Goal: Task Accomplishment & Management: Use online tool/utility

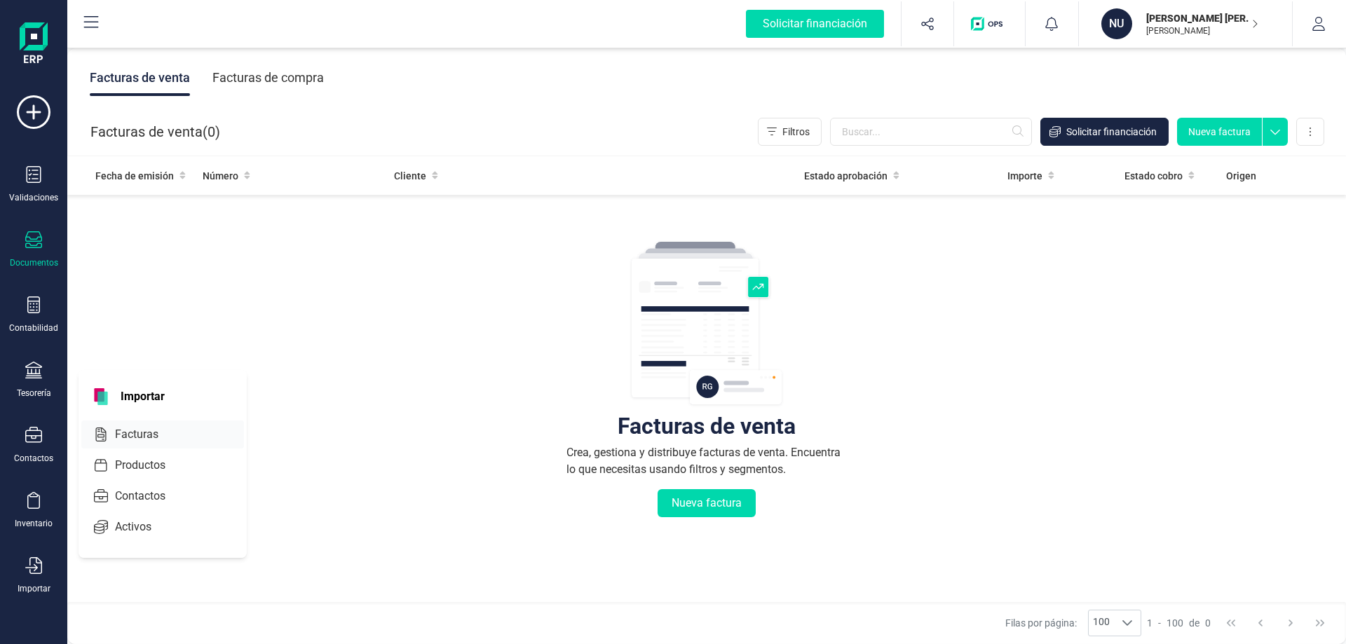
click at [131, 433] on span "Facturas" at bounding box center [146, 434] width 74 height 17
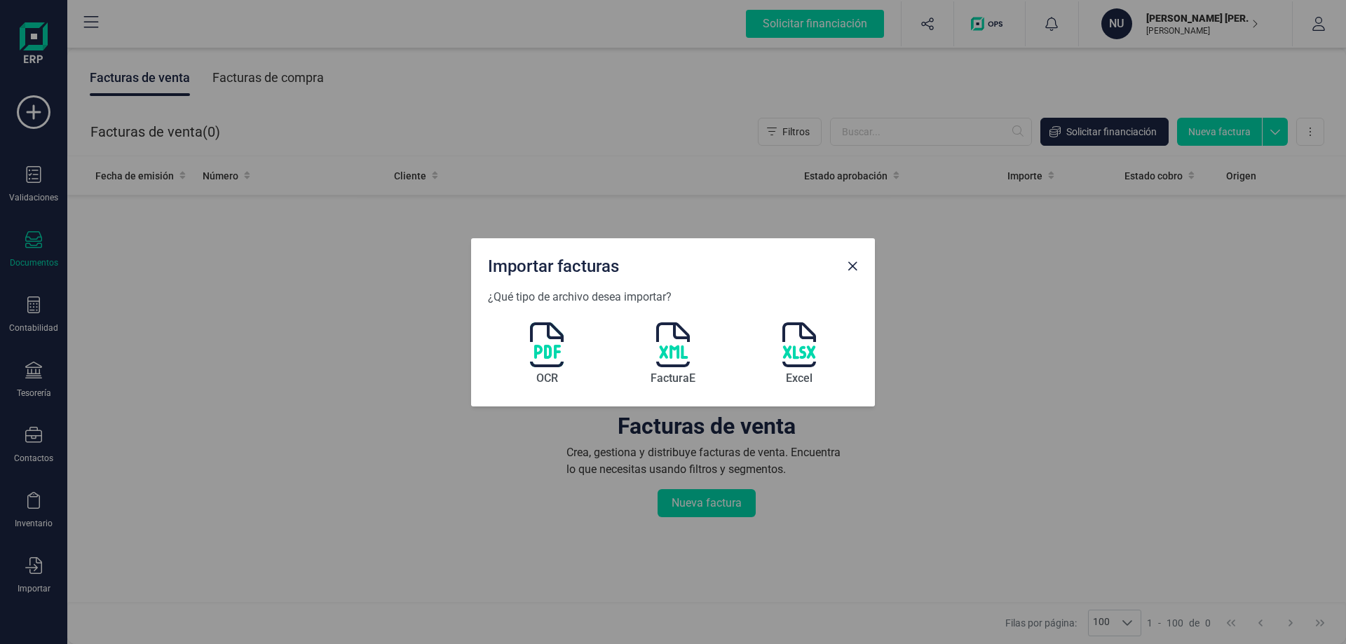
click at [540, 347] on img at bounding box center [547, 344] width 34 height 45
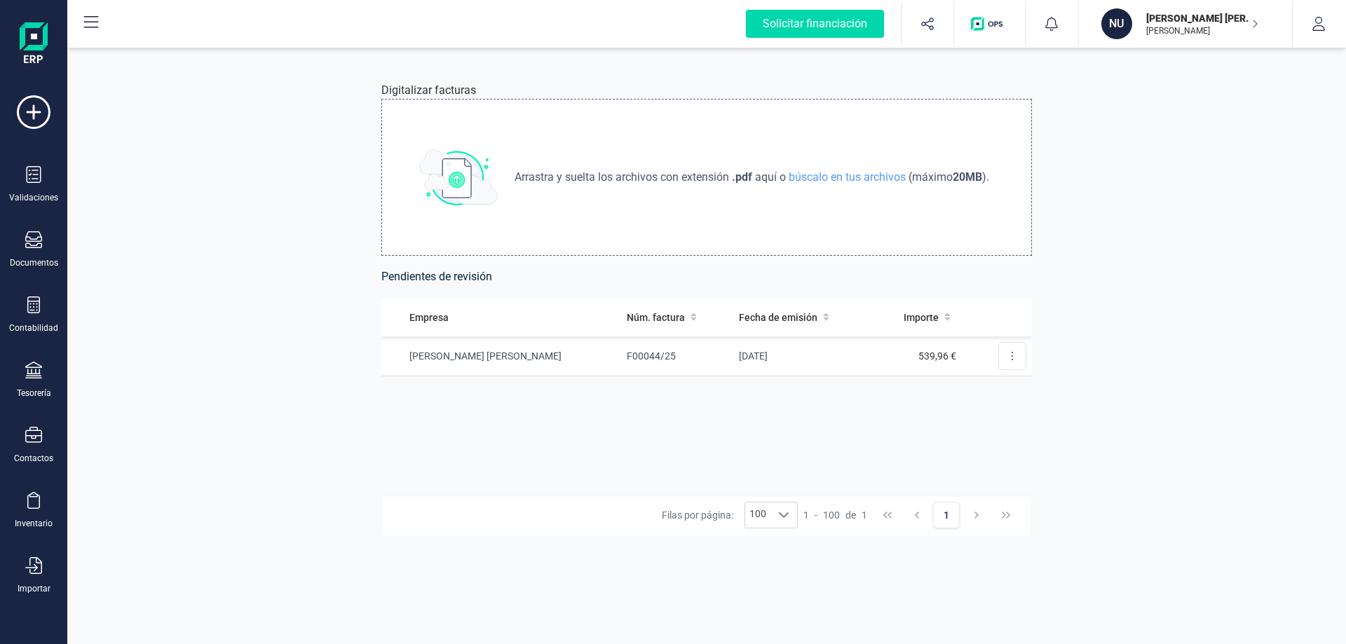
click at [645, 175] on span "Arrastra y suelta los archivos con extensión" at bounding box center [622, 177] width 217 height 17
type input "C:\fakepath\TAYCO.pdf"
click at [1010, 352] on button at bounding box center [1012, 356] width 28 height 28
click at [995, 390] on span "Revisar factura" at bounding box center [978, 390] width 67 height 14
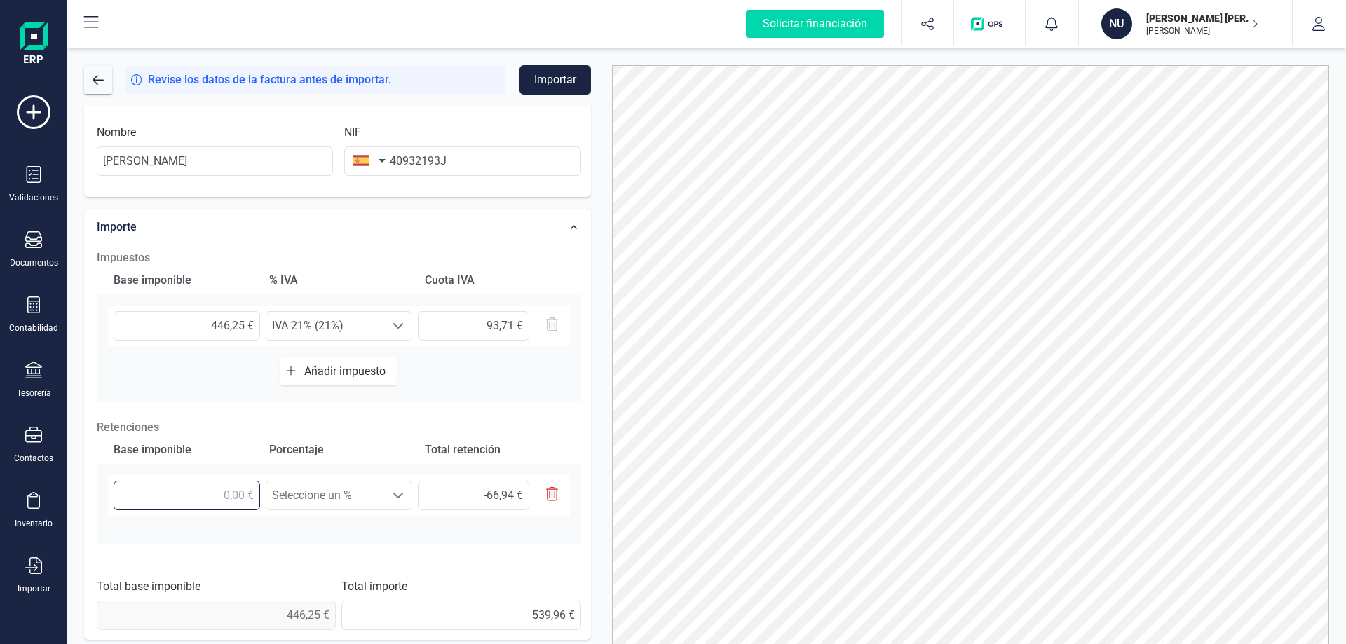
click at [244, 491] on input "text" at bounding box center [187, 495] width 146 height 29
type input "4,00 €"
type input "0,60 €"
type input "44,00 €"
type input "6,60 €"
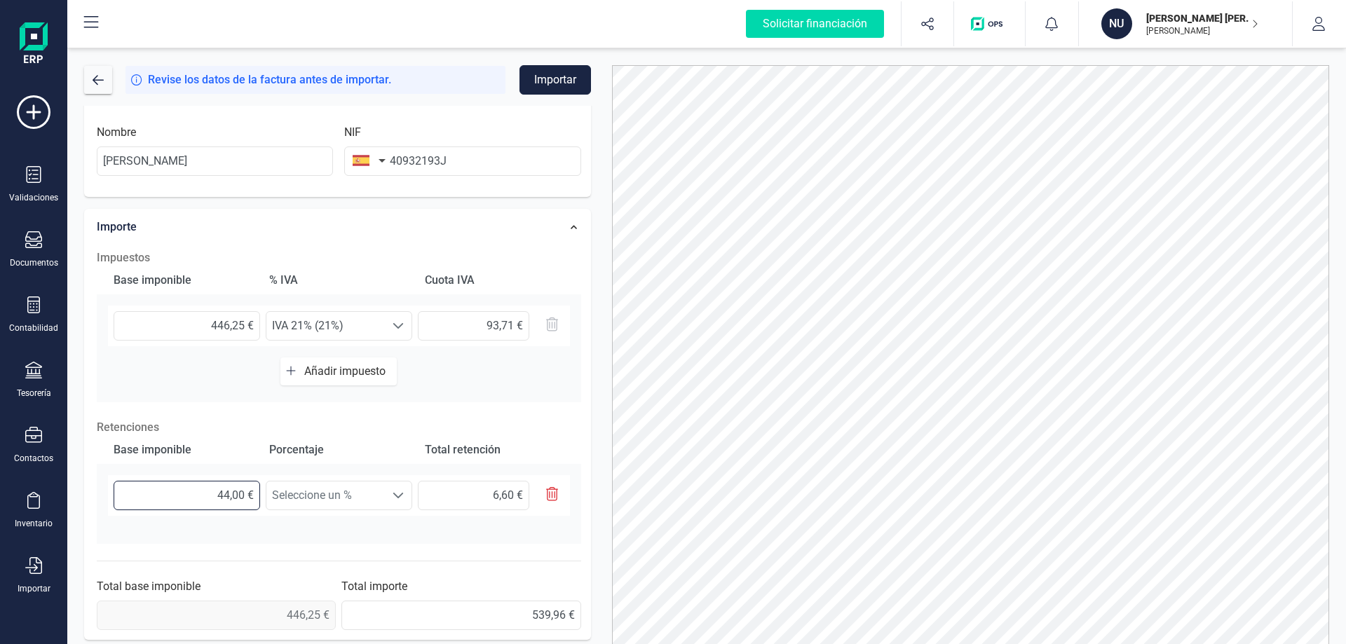
type input "446,00 €"
type input "66,90 €"
type input "446,20 €"
type input "66,93 €"
type input "446,25 €"
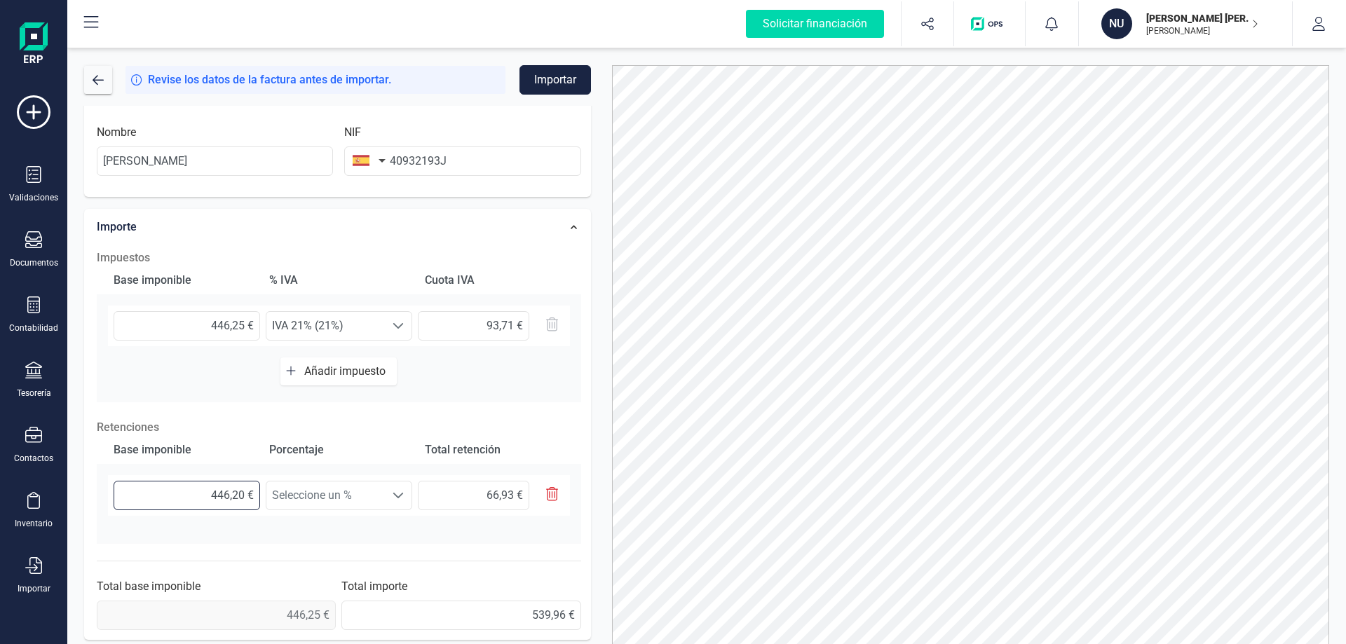
type input "66,94 €"
click at [398, 496] on span at bounding box center [398, 495] width 11 height 11
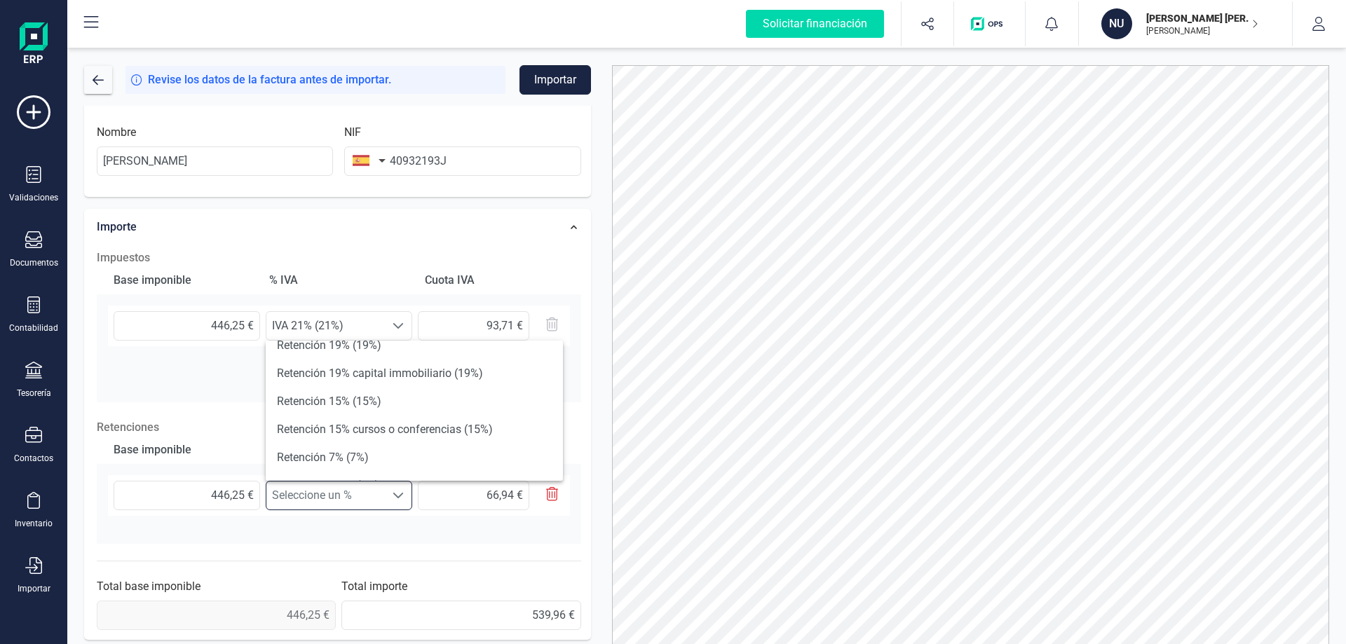
scroll to position [140, 0]
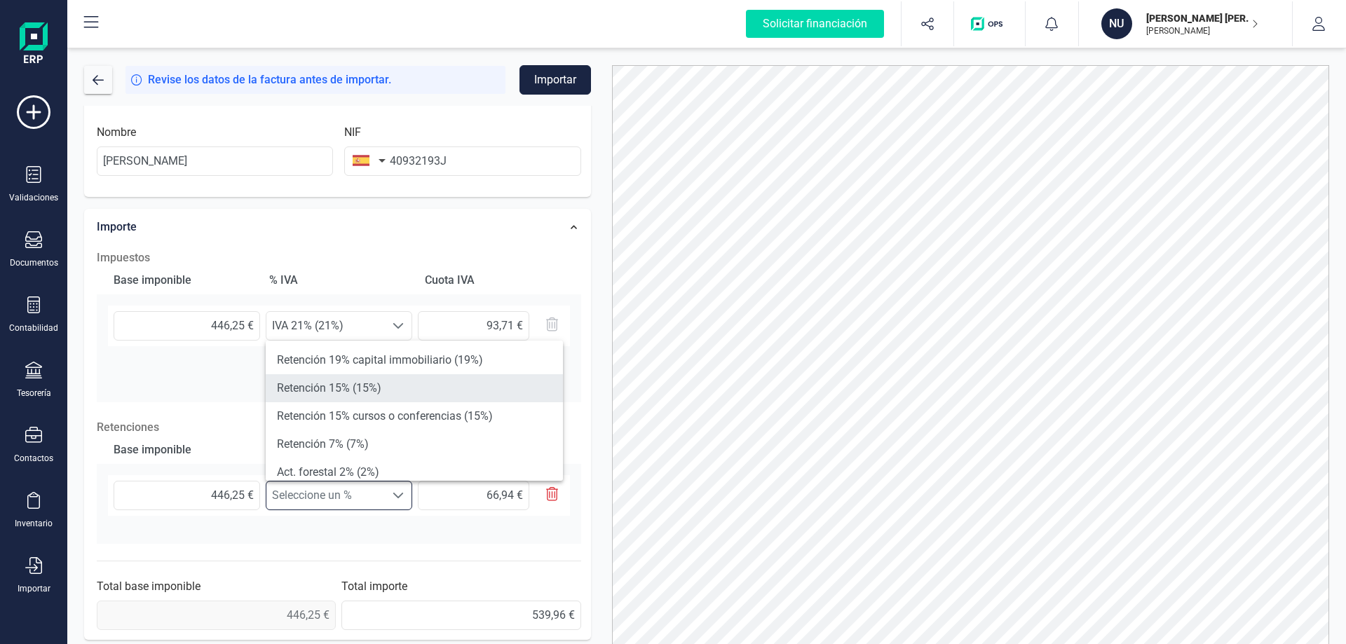
click at [324, 386] on li "Retención 15% (15%)" at bounding box center [414, 388] width 297 height 28
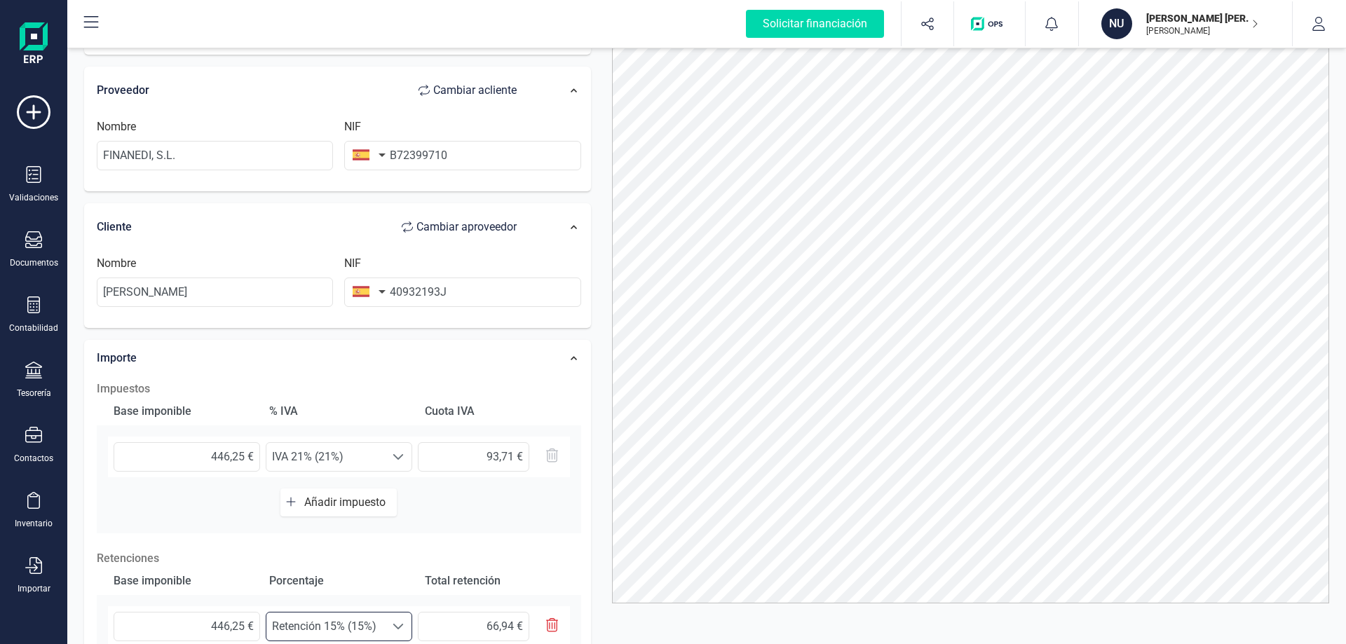
scroll to position [97, 0]
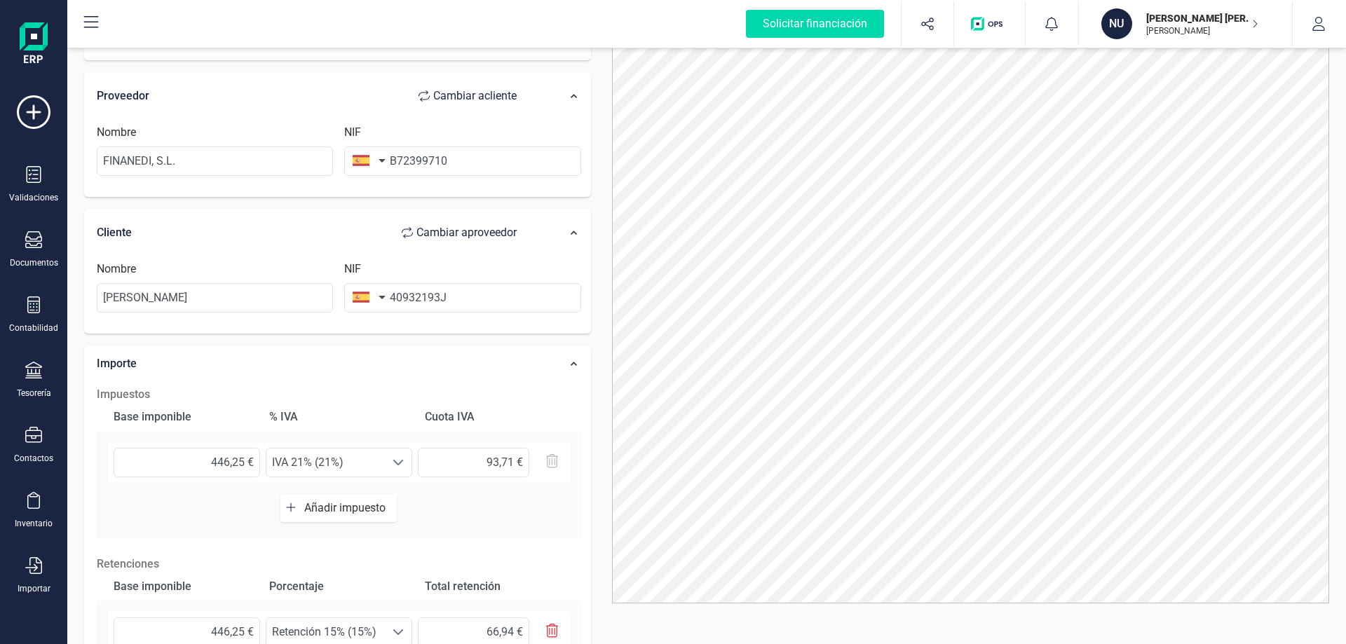
click at [336, 510] on span "Añadir impuesto" at bounding box center [347, 507] width 87 height 13
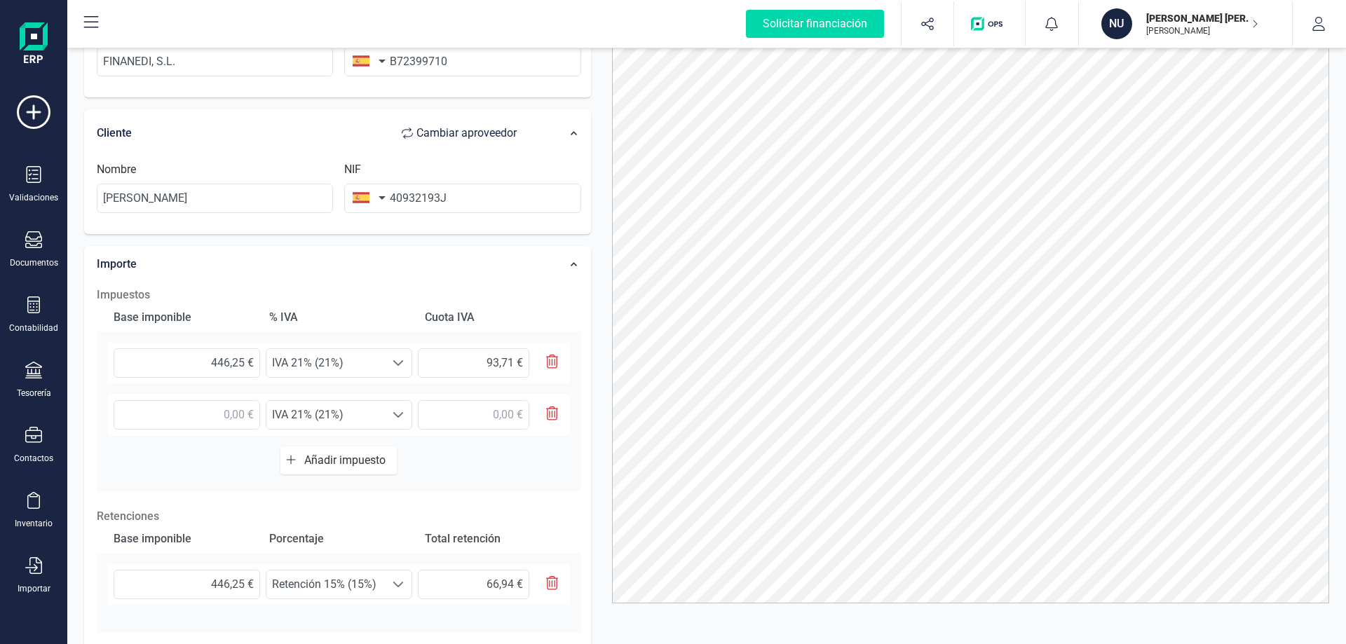
scroll to position [359, 0]
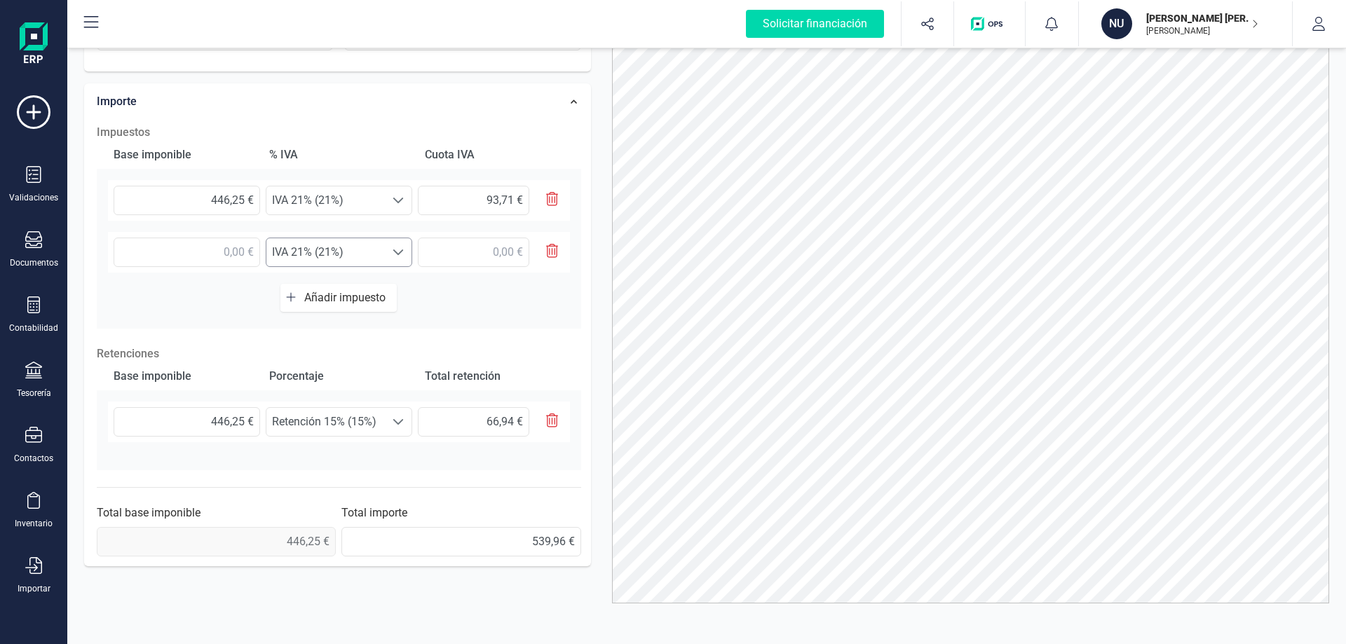
click at [390, 251] on div at bounding box center [398, 252] width 27 height 28
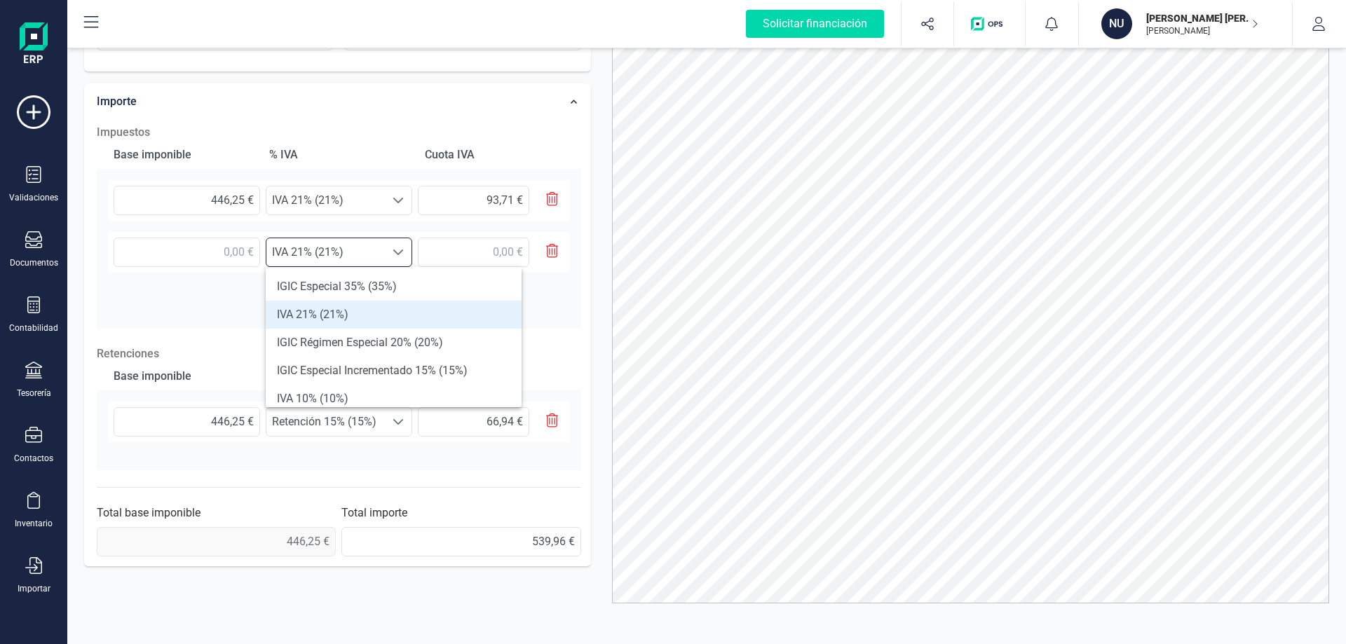
scroll to position [8, 62]
click at [390, 251] on div at bounding box center [398, 252] width 27 height 28
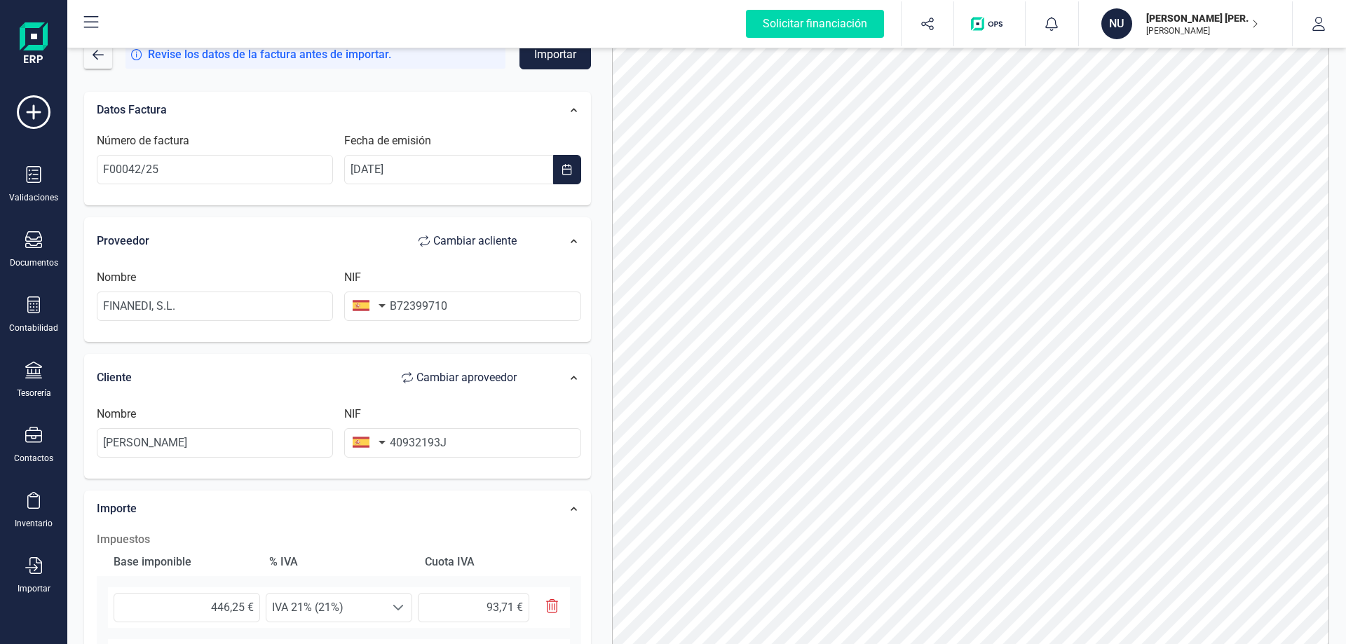
scroll to position [0, 0]
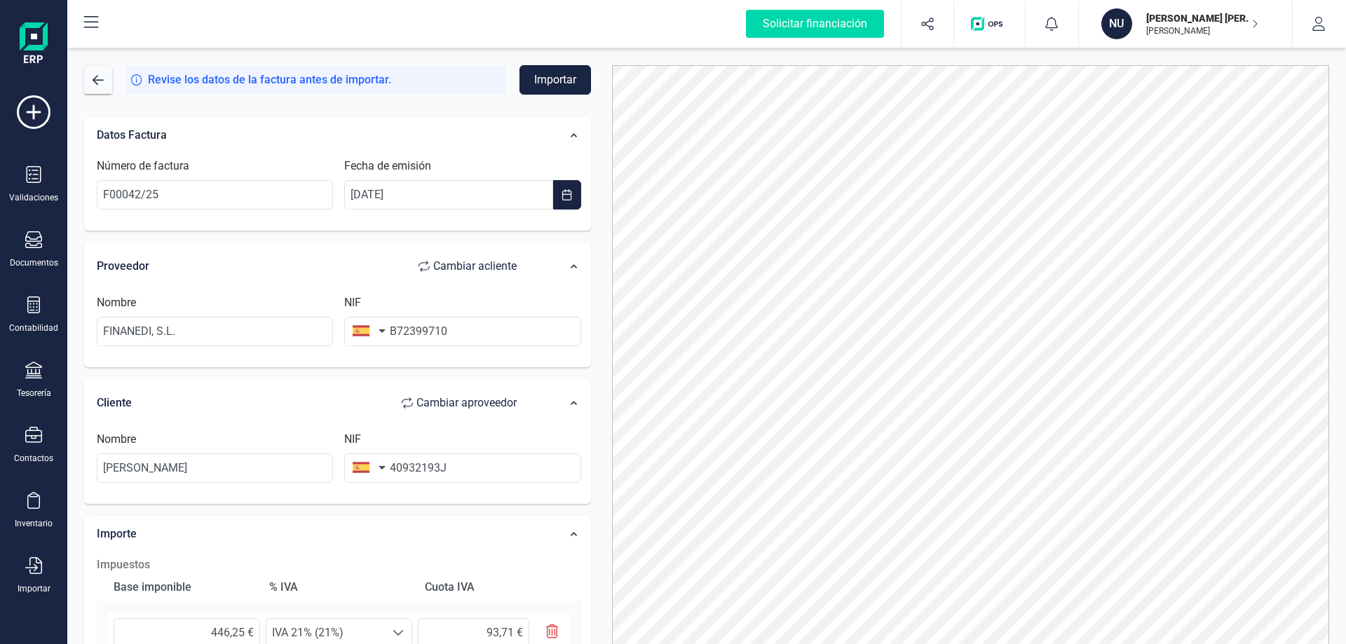
click at [553, 81] on button "Importar" at bounding box center [554, 79] width 71 height 29
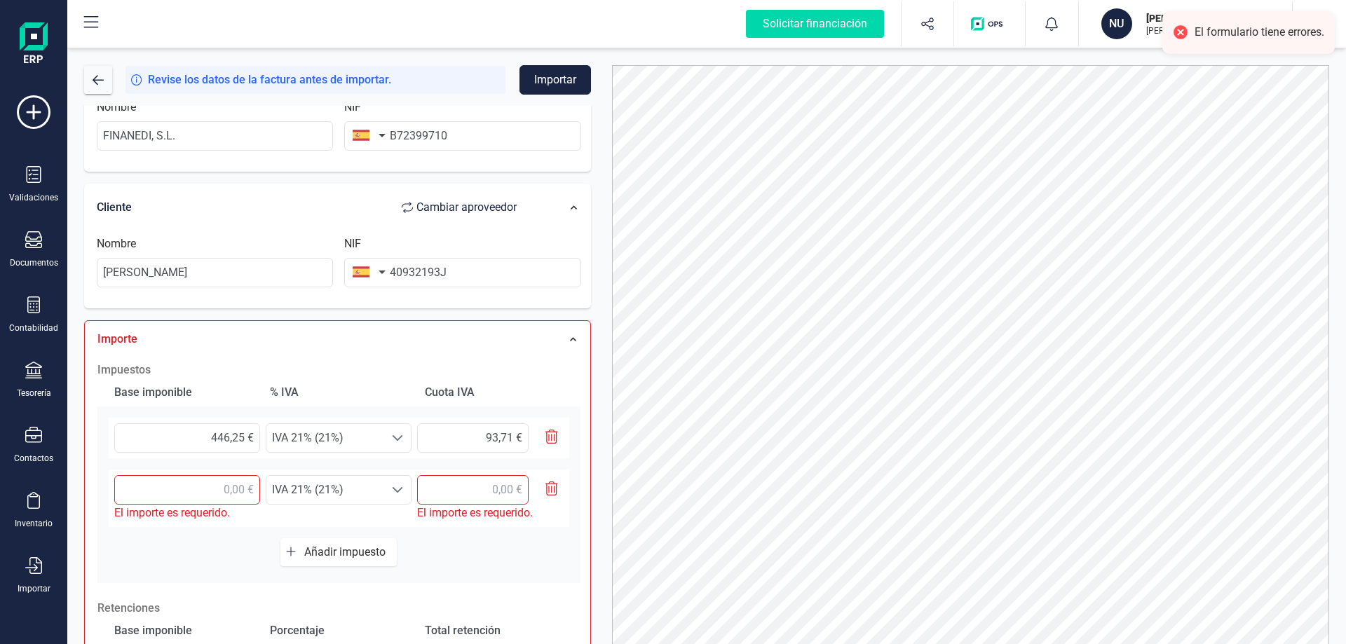
scroll to position [210, 0]
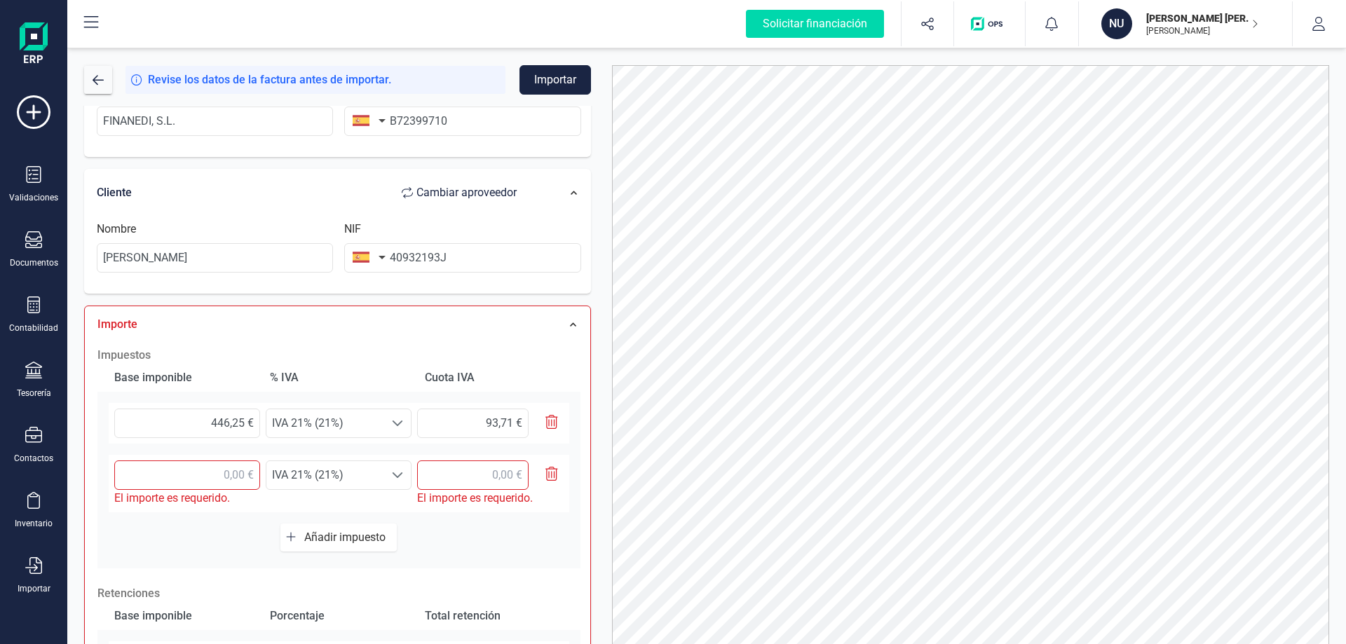
click at [551, 471] on icon "button" at bounding box center [551, 474] width 13 height 14
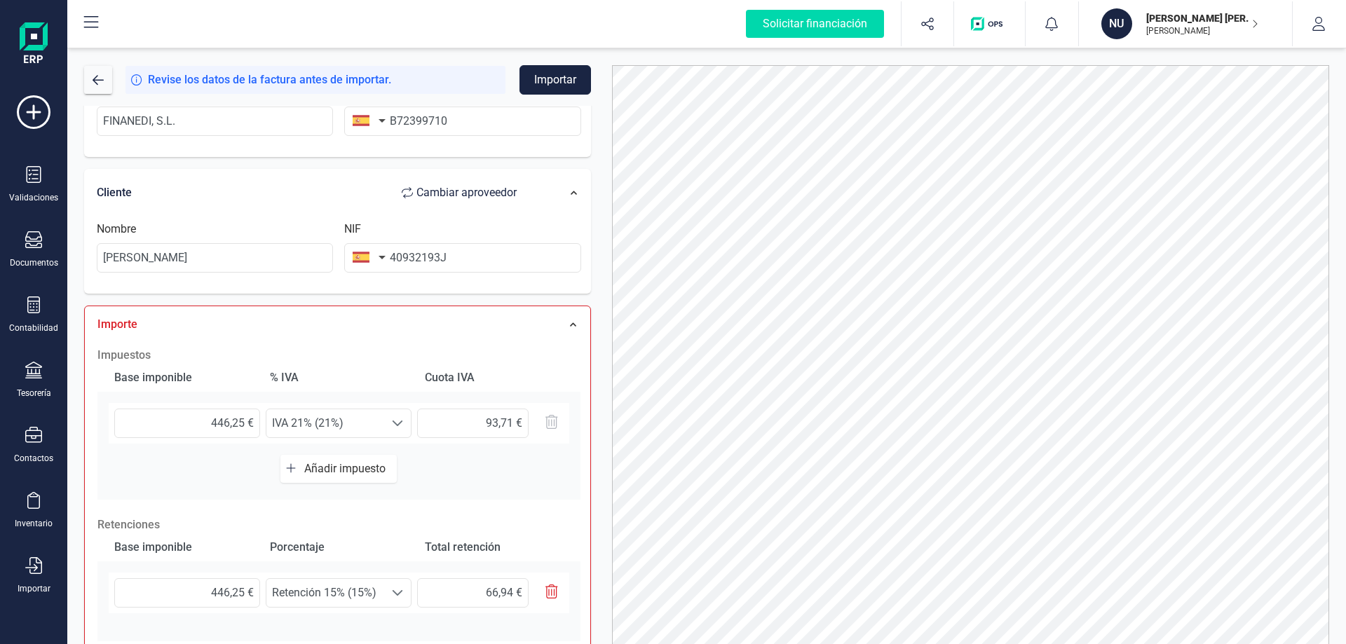
scroll to position [0, 0]
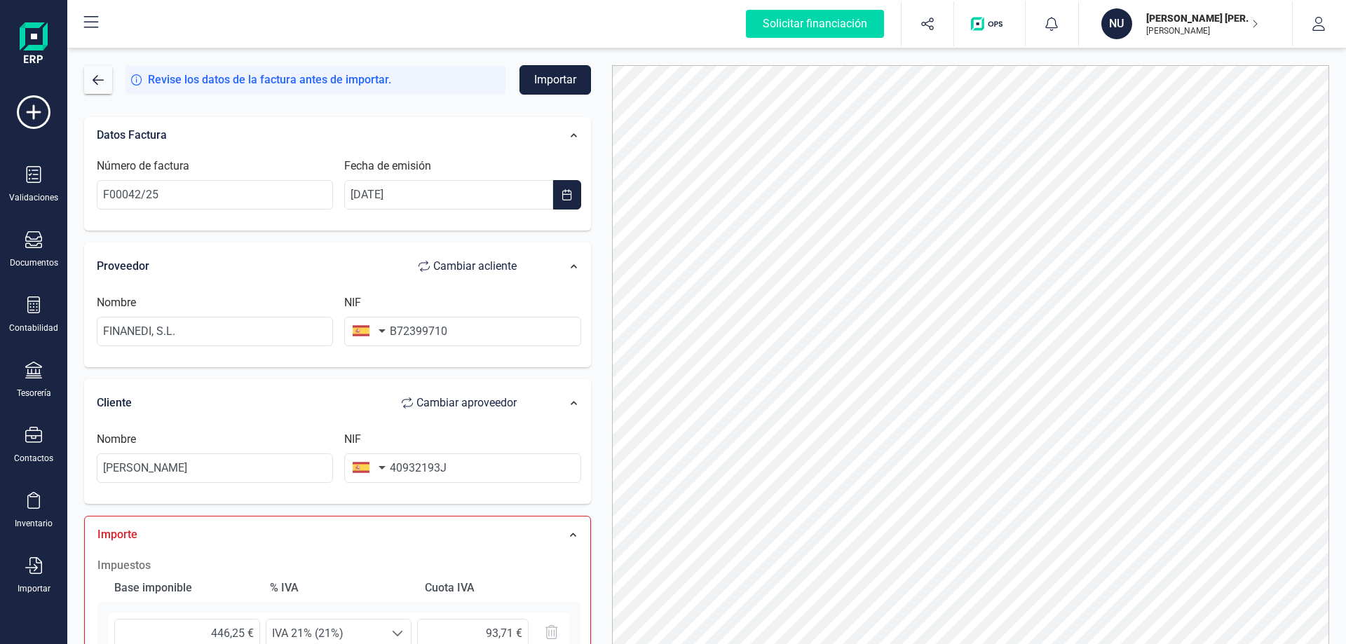
click at [551, 79] on button "Importar" at bounding box center [554, 79] width 71 height 29
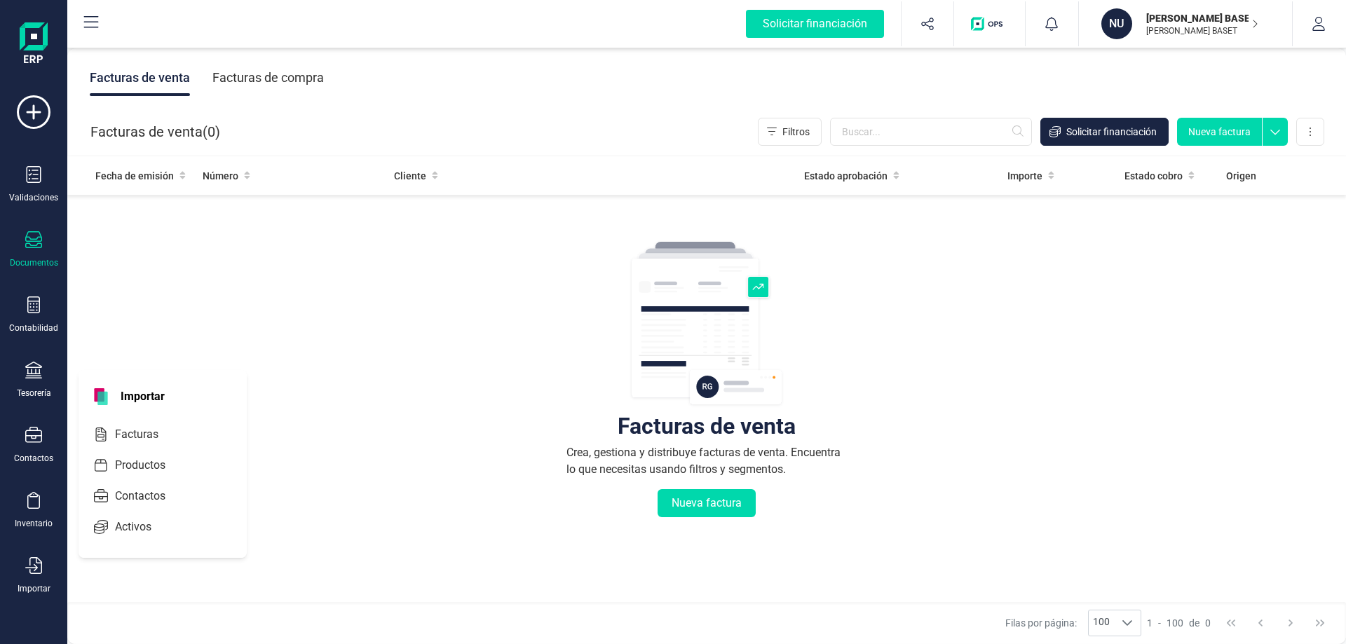
scroll to position [129, 0]
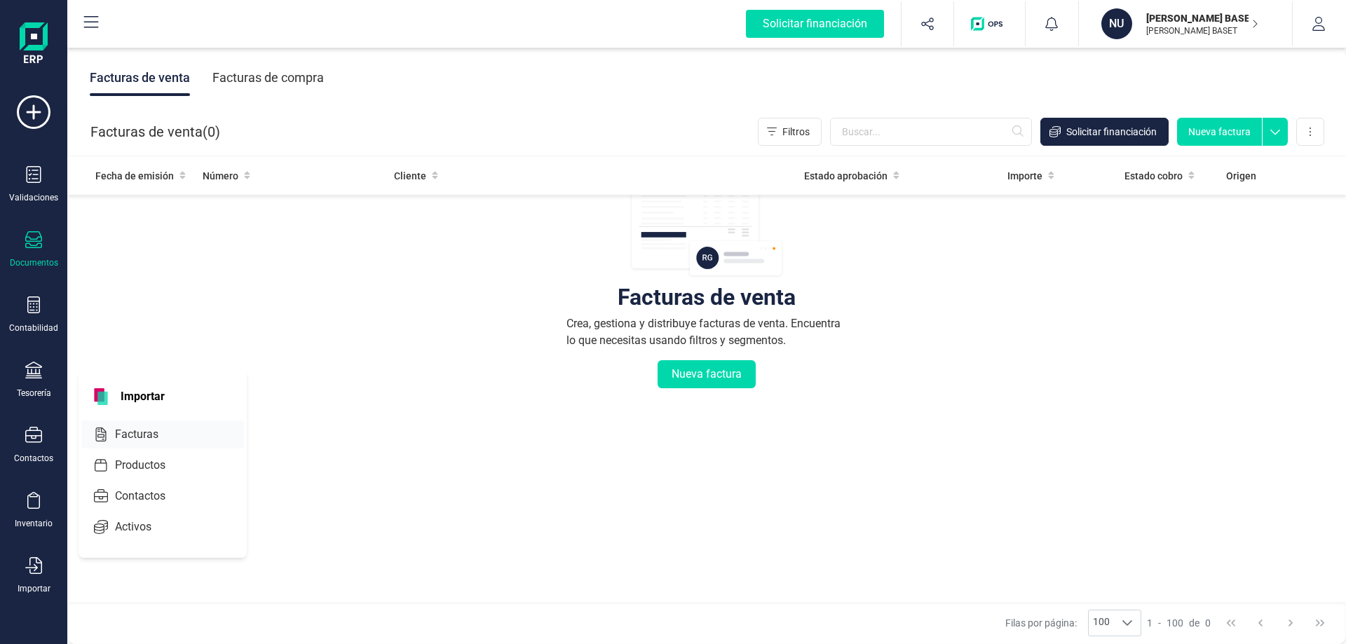
click at [132, 434] on span "Facturas" at bounding box center [146, 434] width 74 height 17
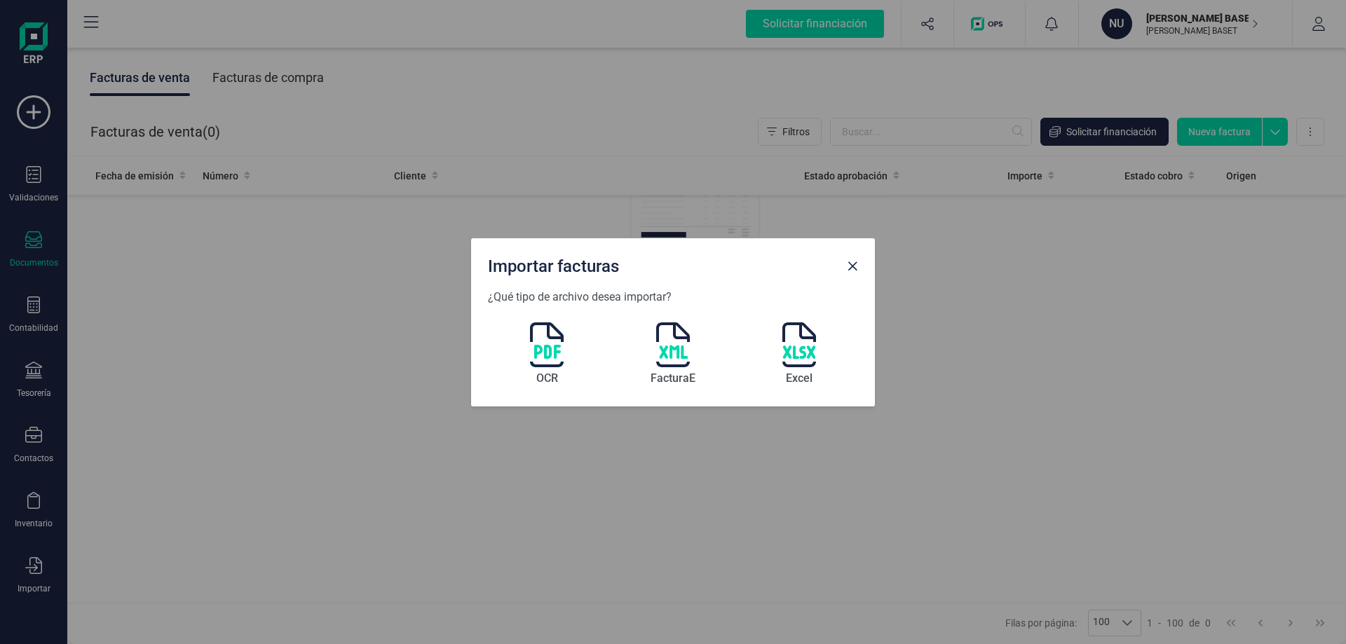
click at [543, 345] on img at bounding box center [547, 344] width 34 height 45
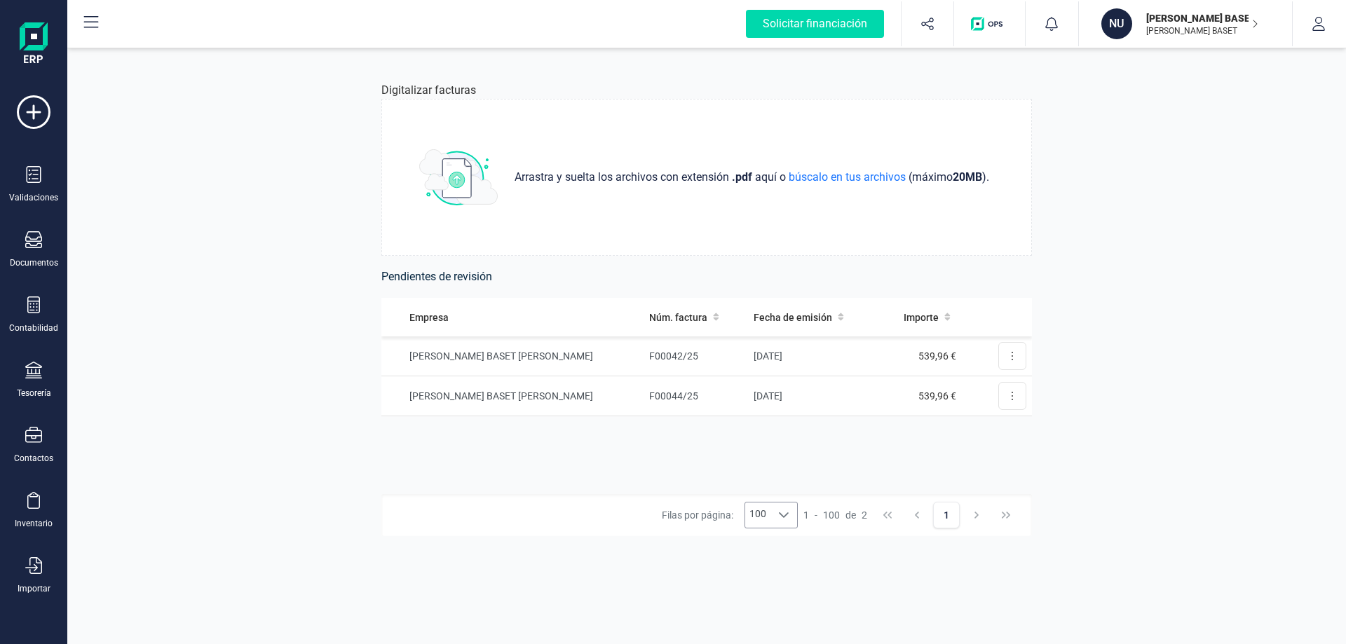
click at [788, 517] on icon at bounding box center [783, 515] width 11 height 11
click at [788, 517] on icon at bounding box center [784, 515] width 10 height 6
